Goal: Task Accomplishment & Management: Use online tool/utility

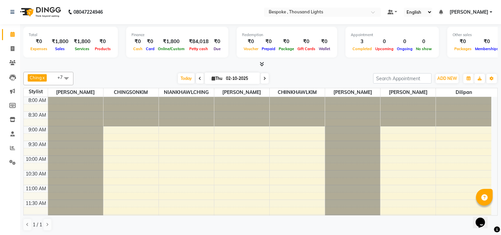
scroll to position [265, 0]
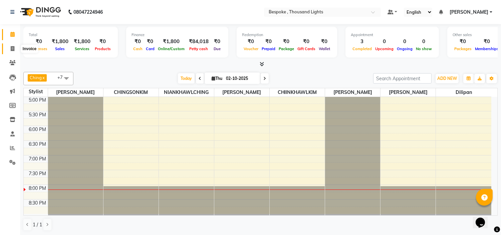
click at [15, 49] on span at bounding box center [13, 49] width 12 height 8
select select "8177"
select select "service"
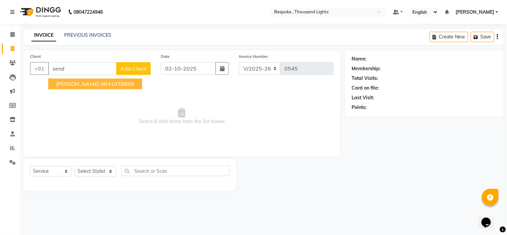
click at [101, 82] on ngb-highlight "9841078869" at bounding box center [117, 83] width 33 height 7
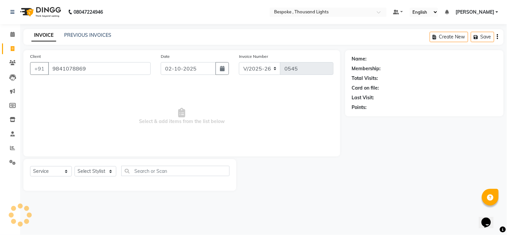
type input "9841078869"
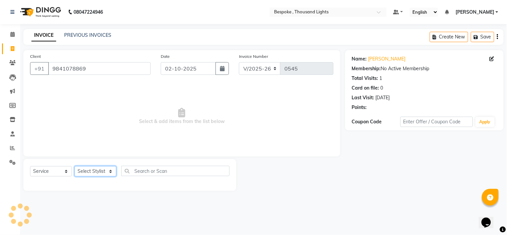
click at [99, 172] on select "Select Stylist [PERSON_NAME] CHINGSONKIM [PERSON_NAME] [PERSON_NAME] [PERSON_NA…" at bounding box center [95, 171] width 42 height 10
select select "77391"
click at [74, 166] on select "Select Stylist [PERSON_NAME] CHINGSONKIM [PERSON_NAME] [PERSON_NAME] [PERSON_NA…" at bounding box center [95, 171] width 42 height 10
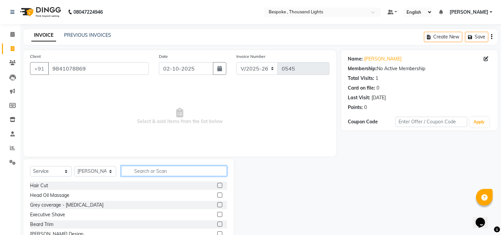
click at [165, 170] on input "text" at bounding box center [174, 171] width 106 height 10
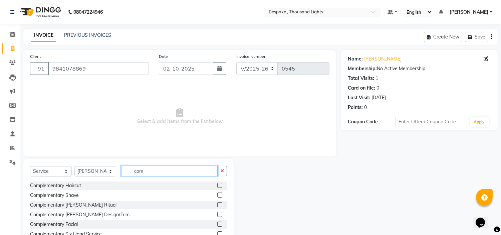
type input "com"
click at [217, 195] on label at bounding box center [219, 194] width 5 height 5
click at [217, 195] on input "checkbox" at bounding box center [219, 195] width 4 height 4
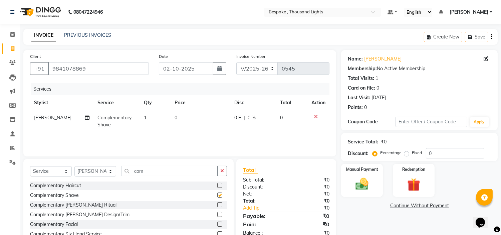
checkbox input "false"
click at [363, 178] on img at bounding box center [362, 184] width 22 height 16
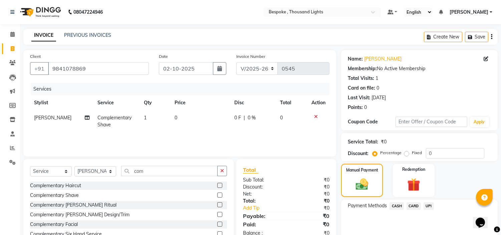
scroll to position [32, 0]
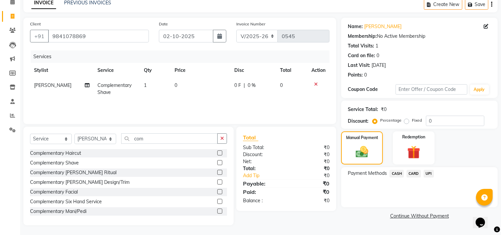
click at [398, 172] on span "CASH" at bounding box center [397, 174] width 14 height 8
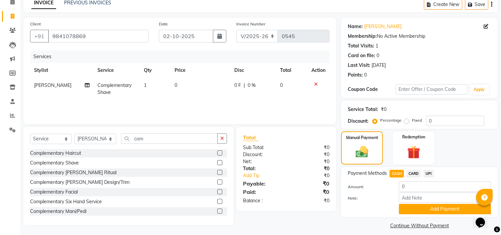
scroll to position [38, 0]
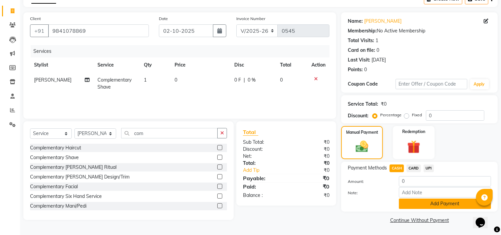
click at [416, 206] on button "Add Payment" at bounding box center [445, 203] width 92 height 10
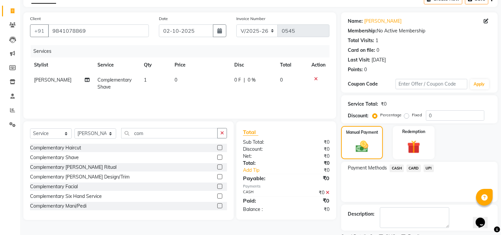
scroll to position [65, 0]
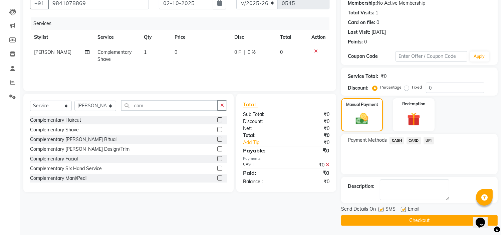
click at [420, 220] on button "Checkout" at bounding box center [419, 220] width 157 height 10
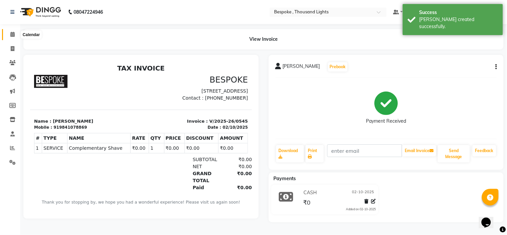
click at [10, 34] on icon at bounding box center [12, 34] width 4 height 5
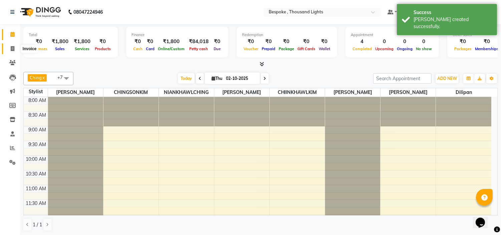
click at [14, 48] on icon at bounding box center [13, 48] width 4 height 5
select select "service"
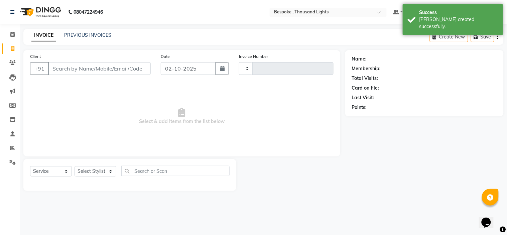
type input "0546"
select select "8177"
click at [96, 32] on link "PREVIOUS INVOICES" at bounding box center [87, 35] width 47 height 6
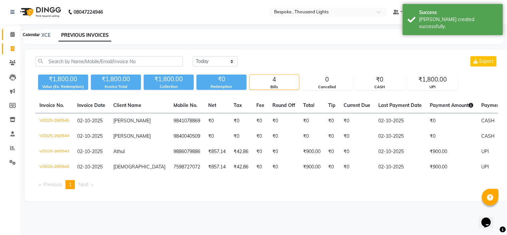
click at [11, 34] on icon at bounding box center [12, 34] width 4 height 5
